Goal: Find specific page/section: Find specific page/section

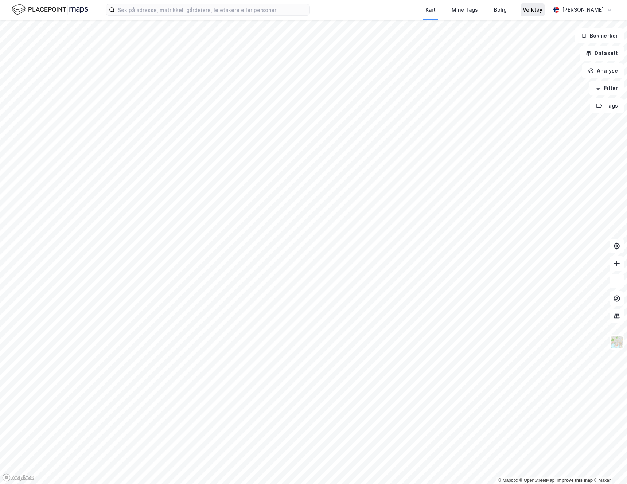
click at [531, 12] on div "Verktøy" at bounding box center [533, 9] width 20 height 9
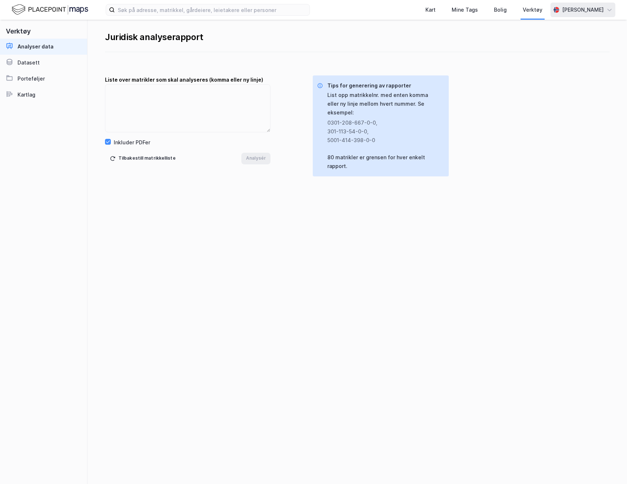
click at [568, 16] on div "[PERSON_NAME]" at bounding box center [583, 10] width 65 height 15
click at [552, 42] on div "Åpne Supervisor portalen" at bounding box center [569, 44] width 65 height 9
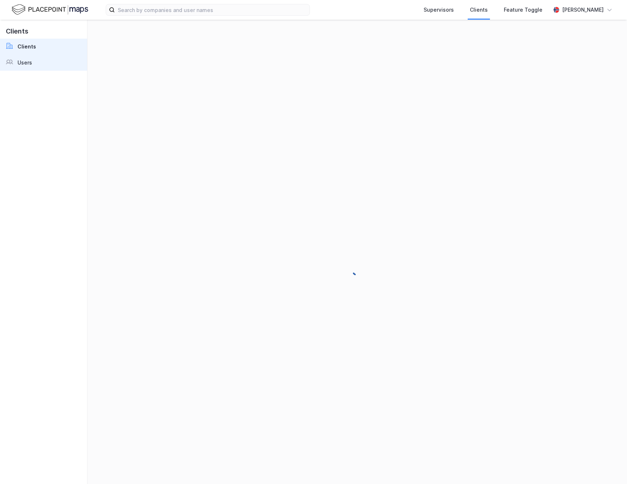
click at [30, 64] on div "Users" at bounding box center [25, 62] width 15 height 9
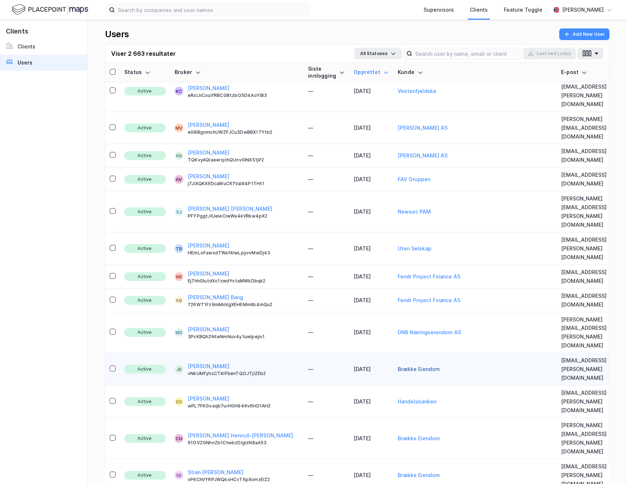
scroll to position [80, 0]
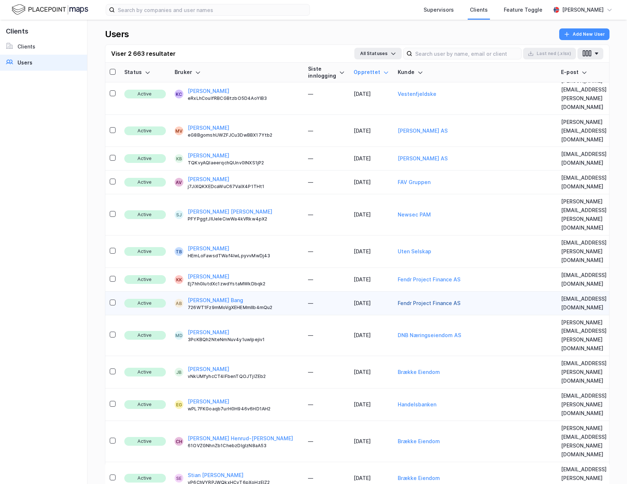
click at [398, 299] on button "Fendr Project Finance AS" at bounding box center [429, 303] width 63 height 9
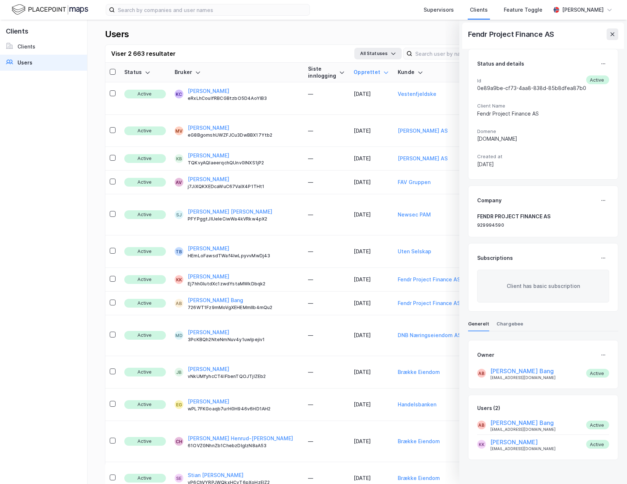
click at [75, 132] on div "Clients Clients Users" at bounding box center [44, 252] width 88 height 465
